Goal: Task Accomplishment & Management: Use online tool/utility

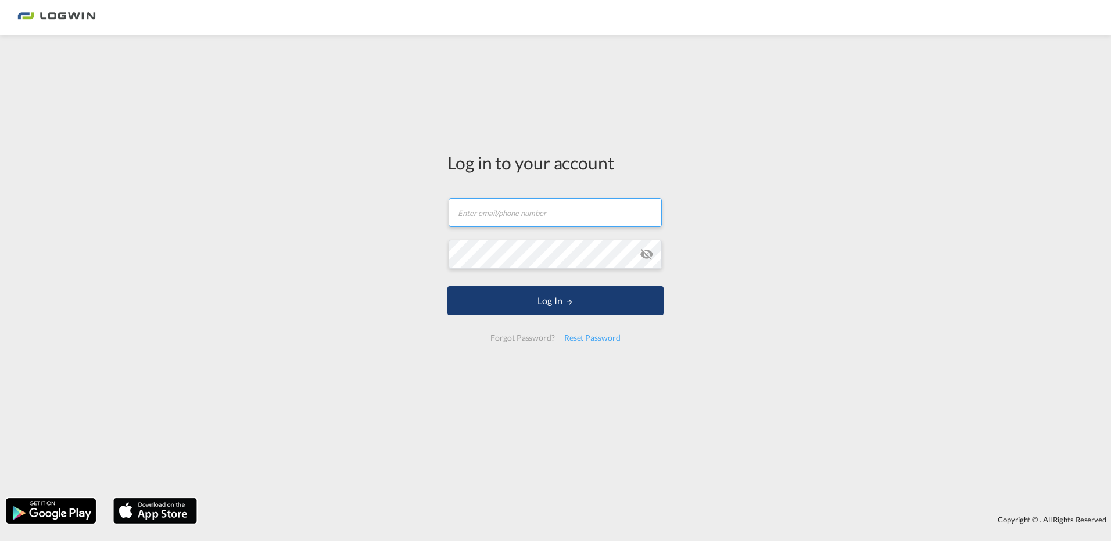
type input "[EMAIL_ADDRESS][PERSON_NAME][DOMAIN_NAME]"
click at [555, 310] on button "Log In" at bounding box center [555, 300] width 216 height 29
